Goal: Find specific page/section: Find specific page/section

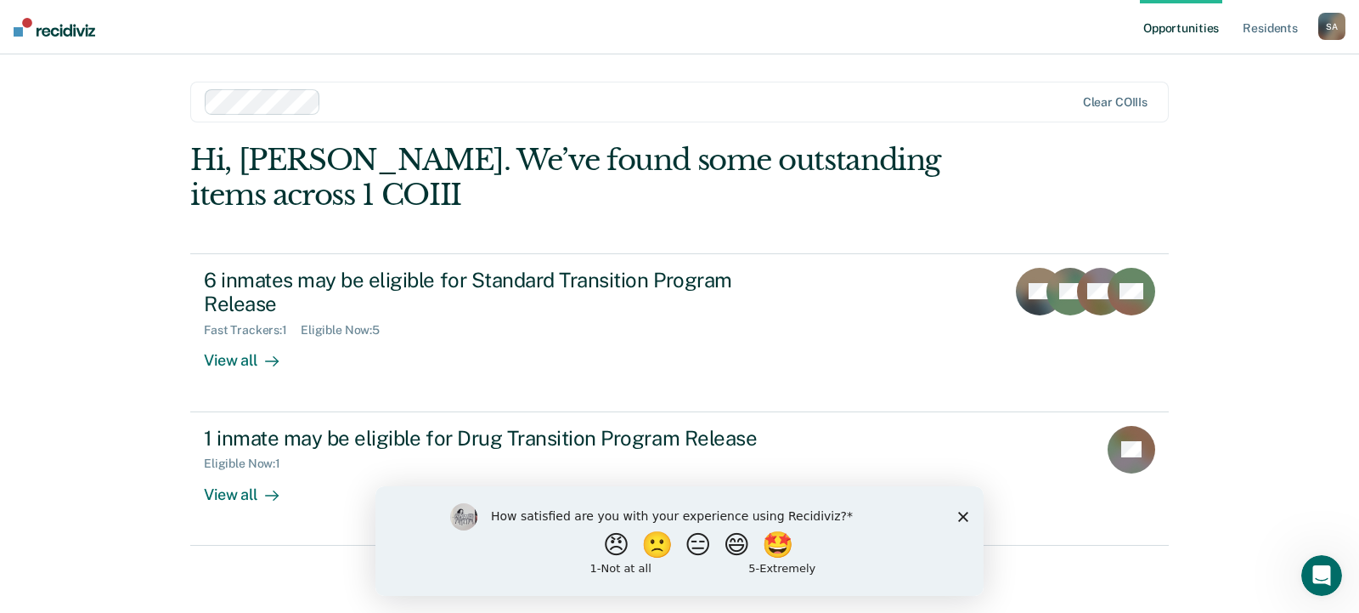
click at [961, 516] on icon "Close survey" at bounding box center [963, 516] width 10 height 10
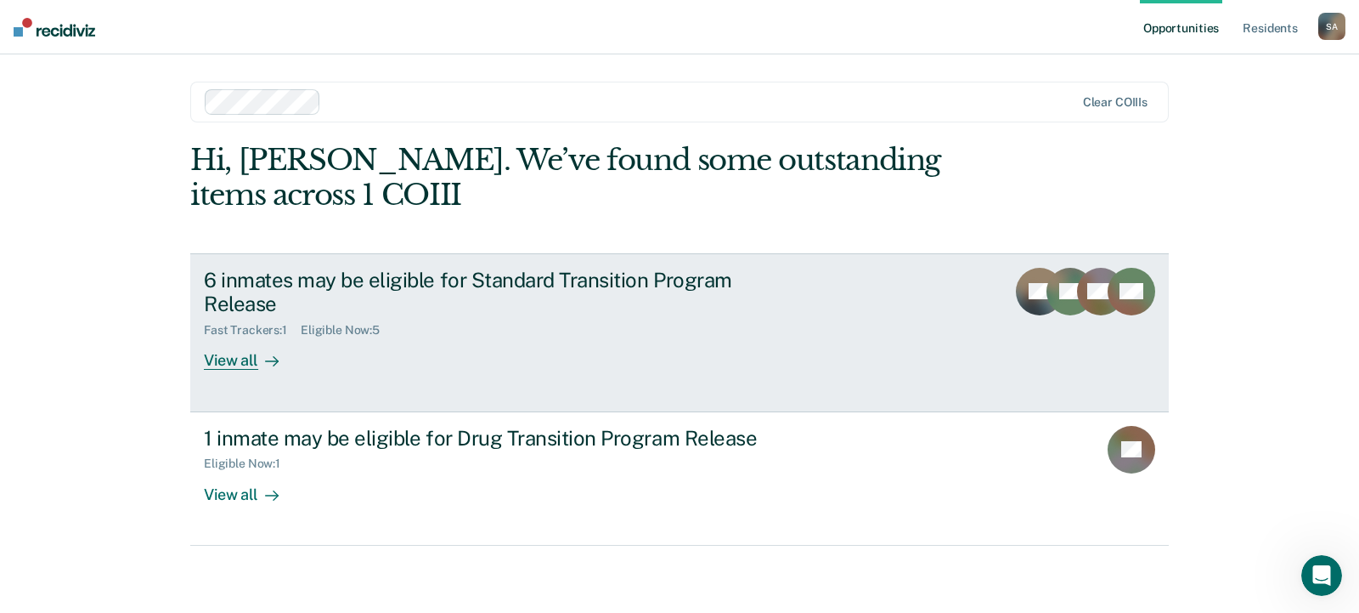
click at [235, 365] on div "View all" at bounding box center [251, 353] width 95 height 33
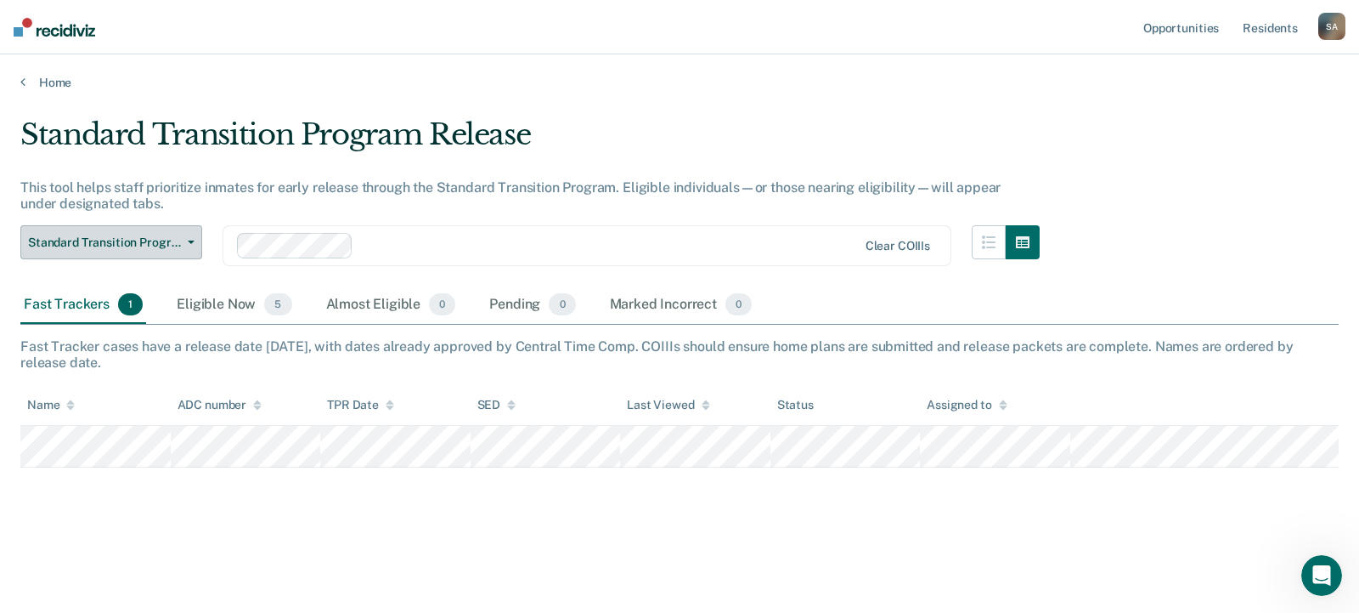
click at [163, 252] on button "Standard Transition Program Release" at bounding box center [111, 242] width 182 height 34
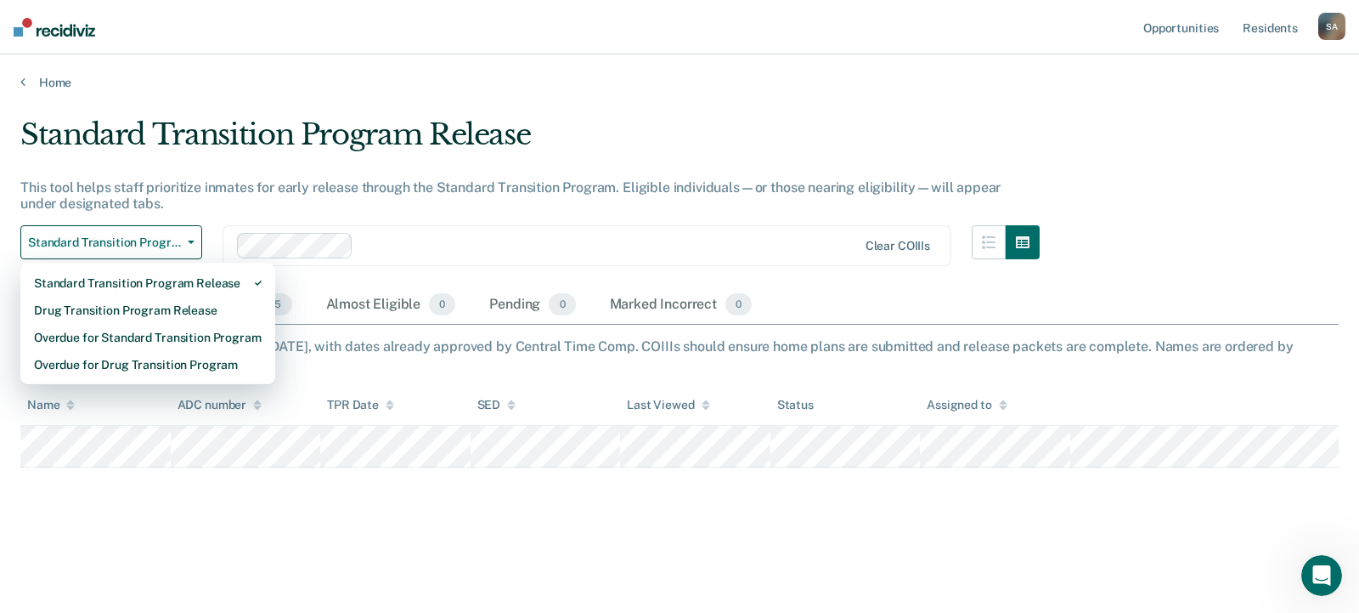
click at [252, 213] on div "Standard Transition Program Release This tool helps staff prioritize inmates fo…" at bounding box center [530, 201] width 1020 height 169
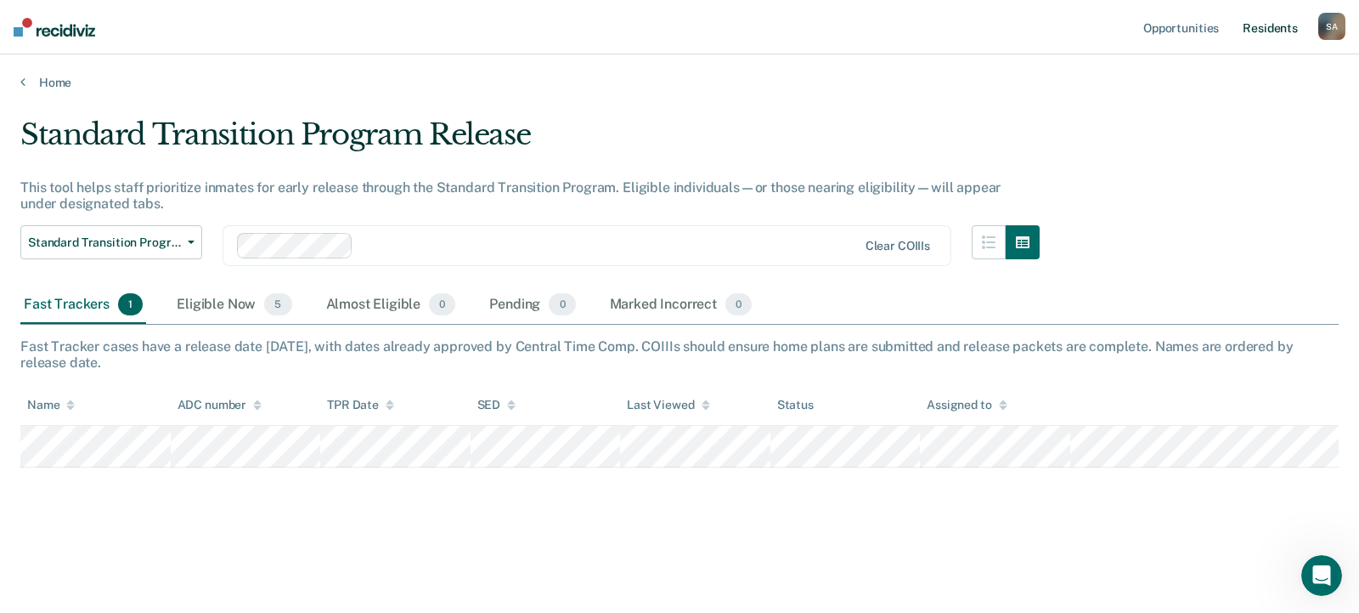
click at [1282, 27] on link "Resident s" at bounding box center [1271, 27] width 62 height 54
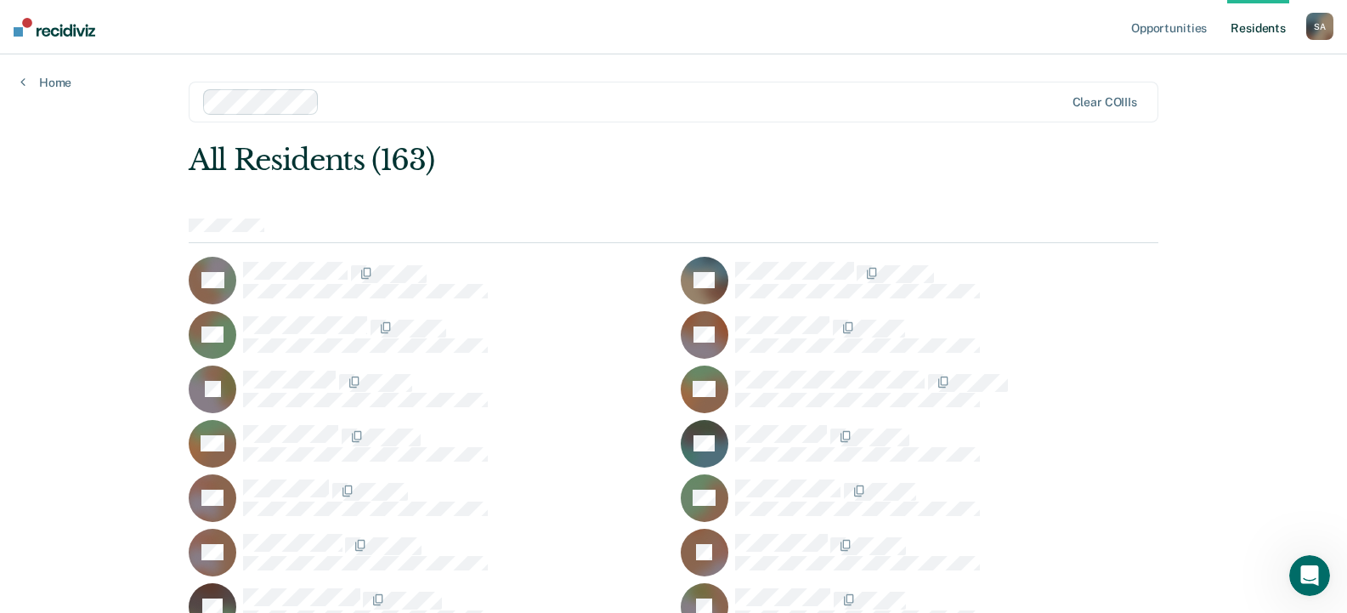
scroll to position [1704, 0]
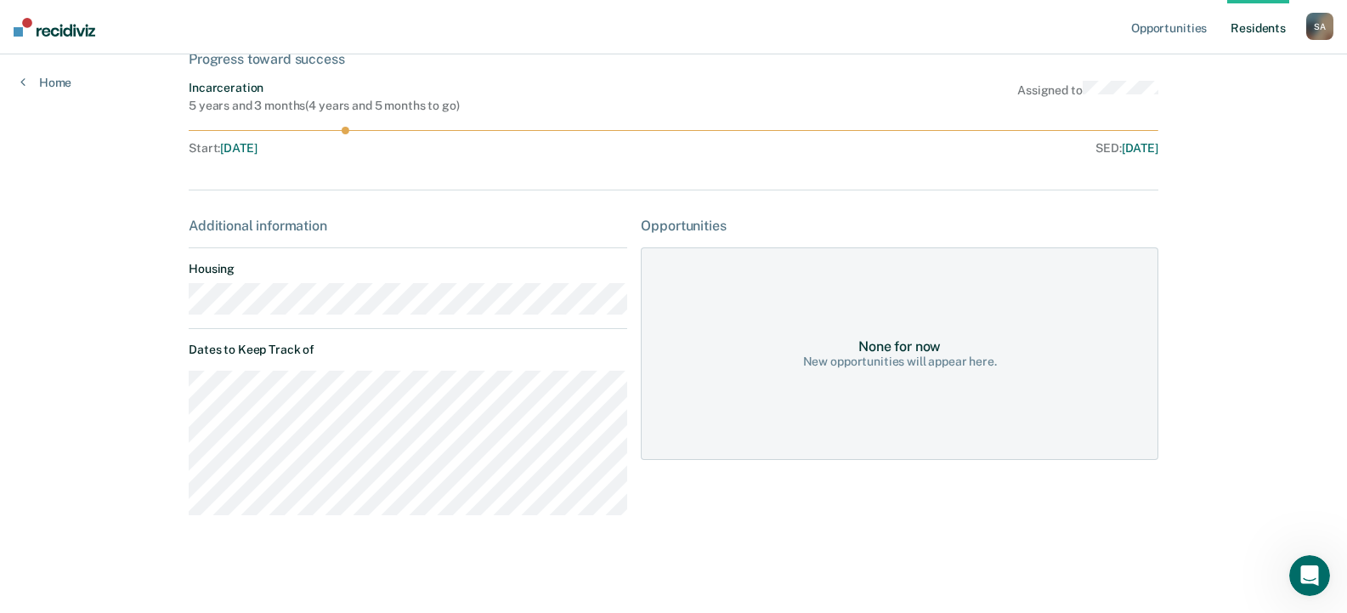
scroll to position [117, 0]
